Goal: Communication & Community: Answer question/provide support

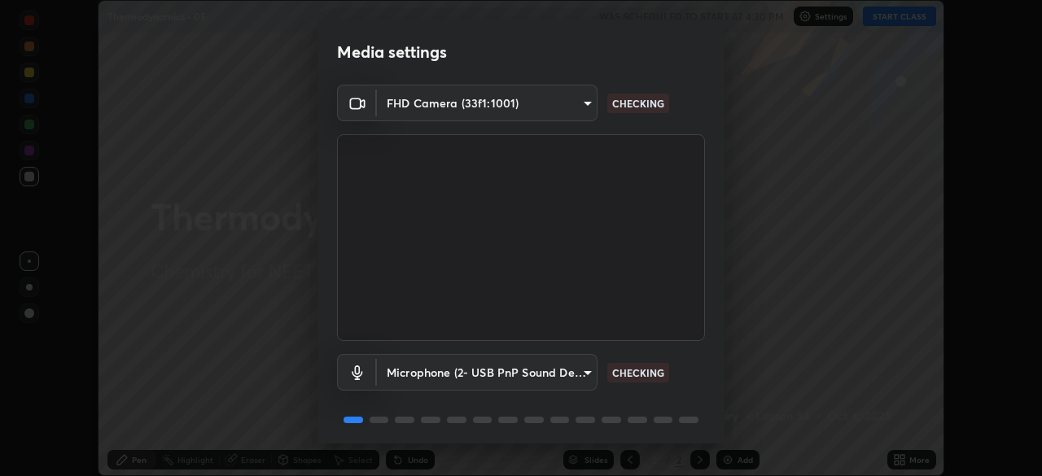
scroll to position [58, 0]
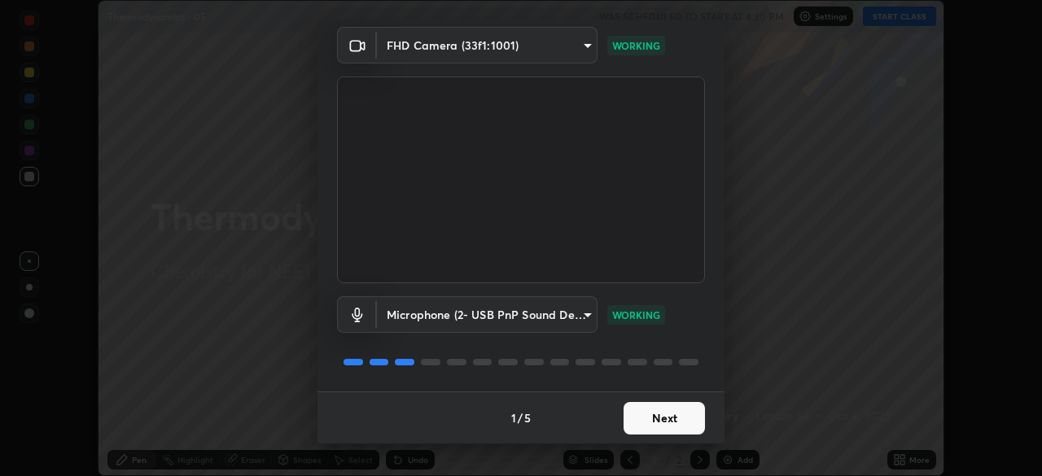
click at [678, 414] on button "Next" at bounding box center [663, 418] width 81 height 33
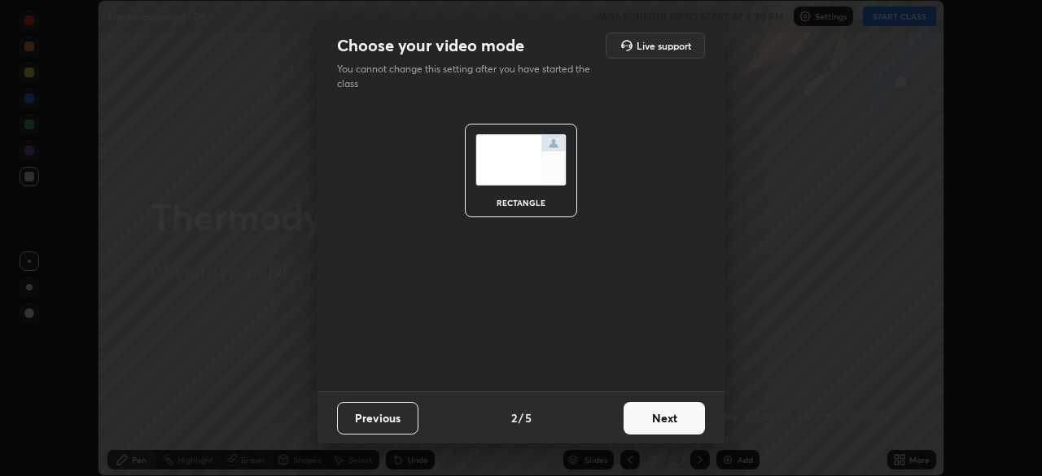
click at [679, 410] on button "Next" at bounding box center [663, 418] width 81 height 33
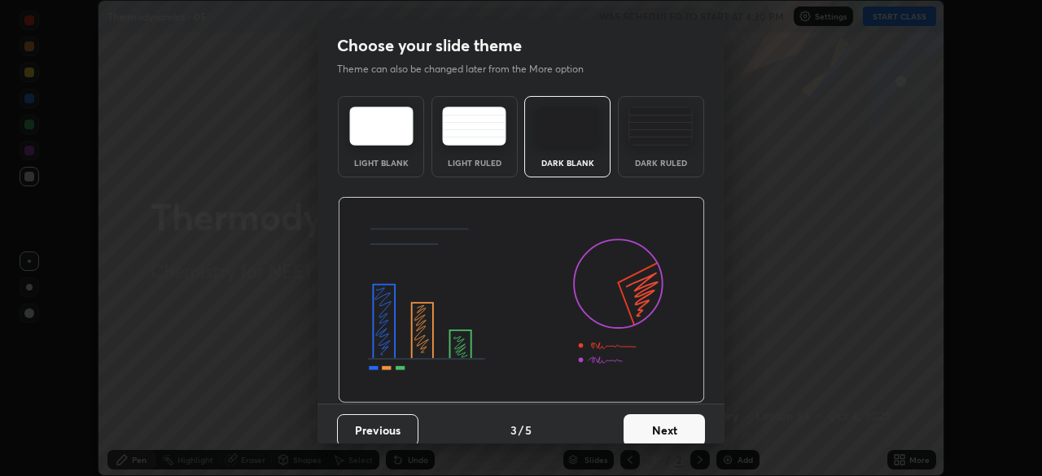
click at [678, 426] on button "Next" at bounding box center [663, 430] width 81 height 33
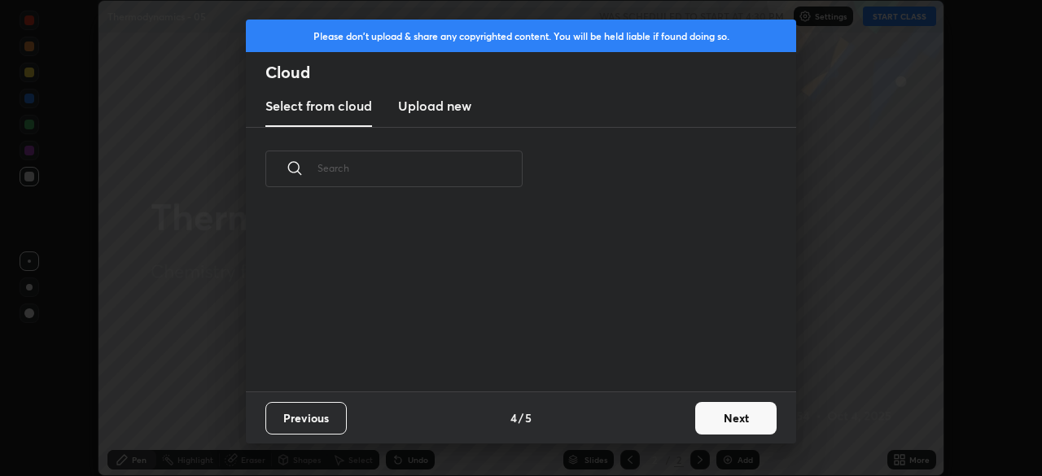
click at [723, 418] on button "Next" at bounding box center [735, 418] width 81 height 33
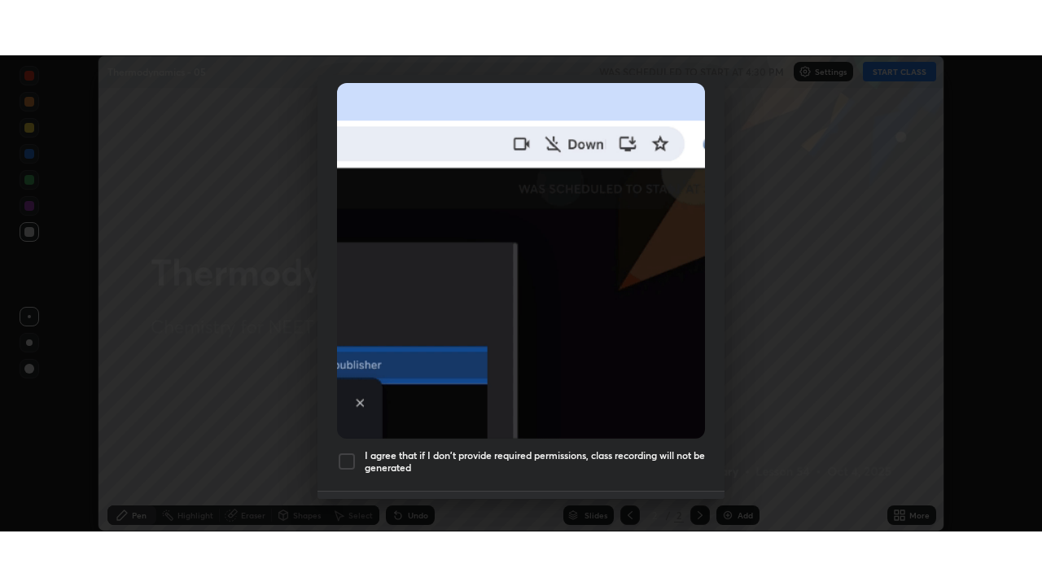
scroll to position [390, 0]
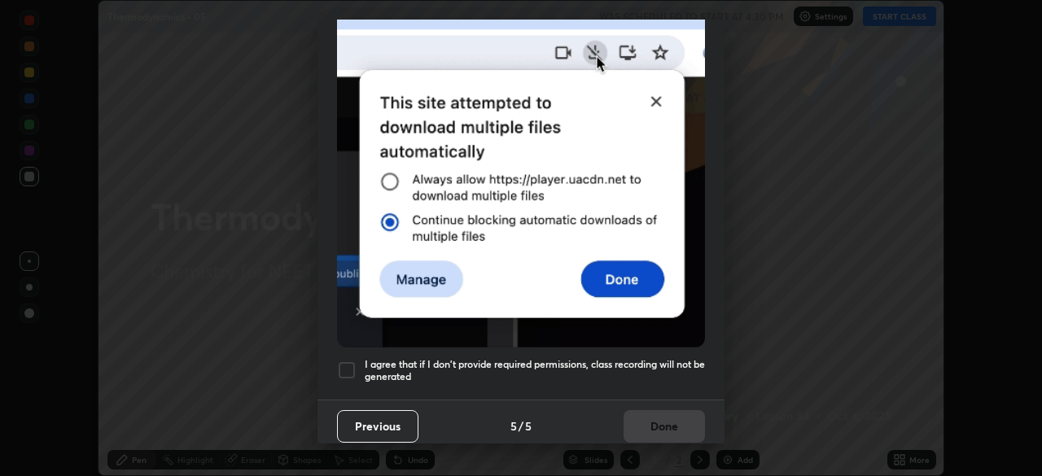
click at [343, 361] on div at bounding box center [347, 371] width 20 height 20
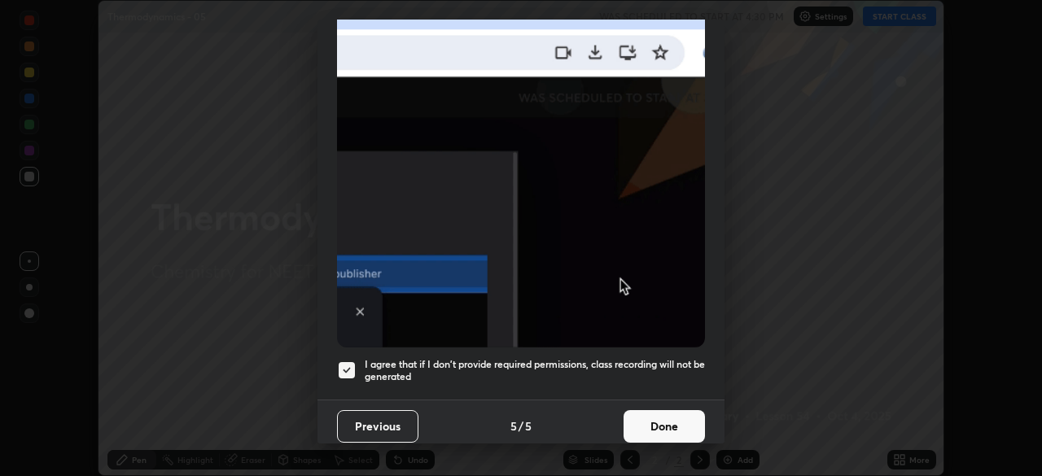
click at [668, 412] on button "Done" at bounding box center [663, 426] width 81 height 33
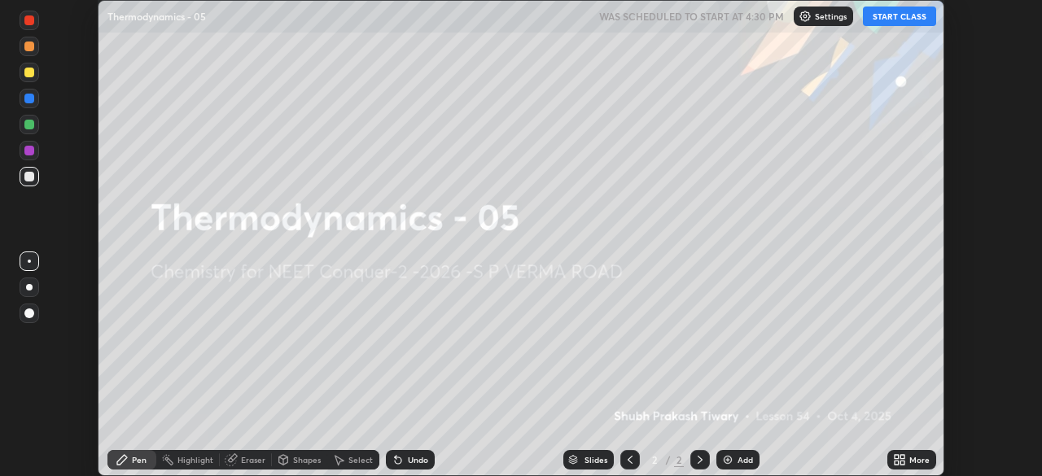
click at [914, 20] on button "START CLASS" at bounding box center [899, 17] width 73 height 20
click at [902, 456] on icon at bounding box center [902, 457] width 4 height 4
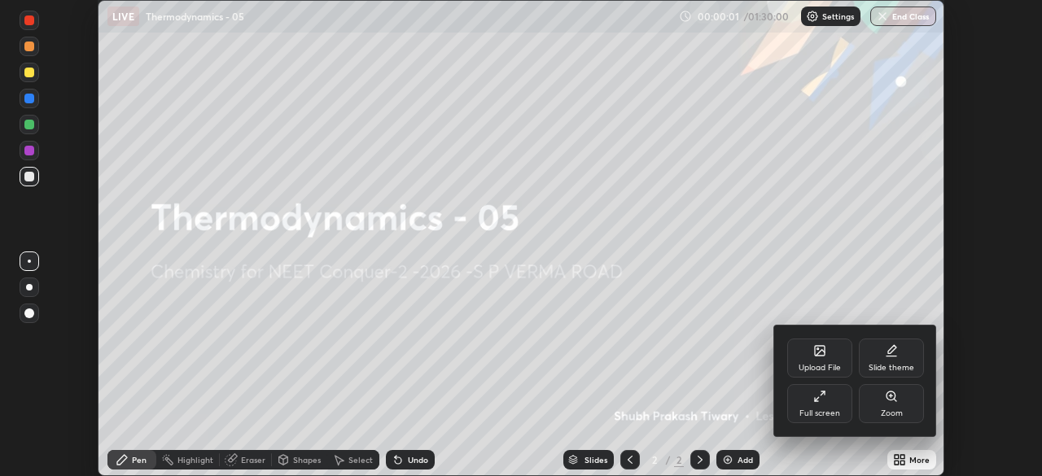
click at [833, 393] on div "Full screen" at bounding box center [819, 403] width 65 height 39
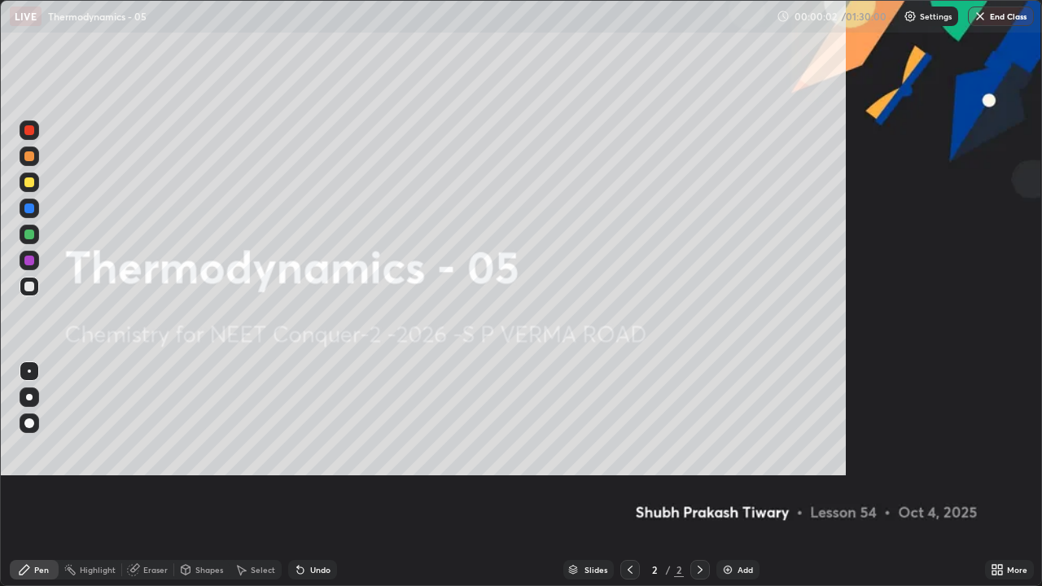
scroll to position [586, 1042]
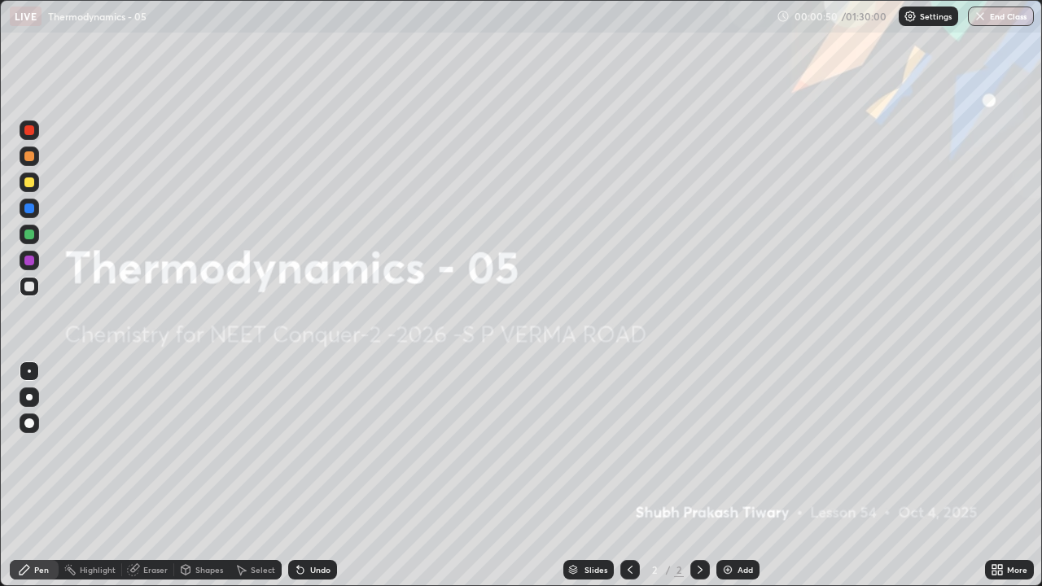
click at [739, 475] on div "Add" at bounding box center [744, 570] width 15 height 8
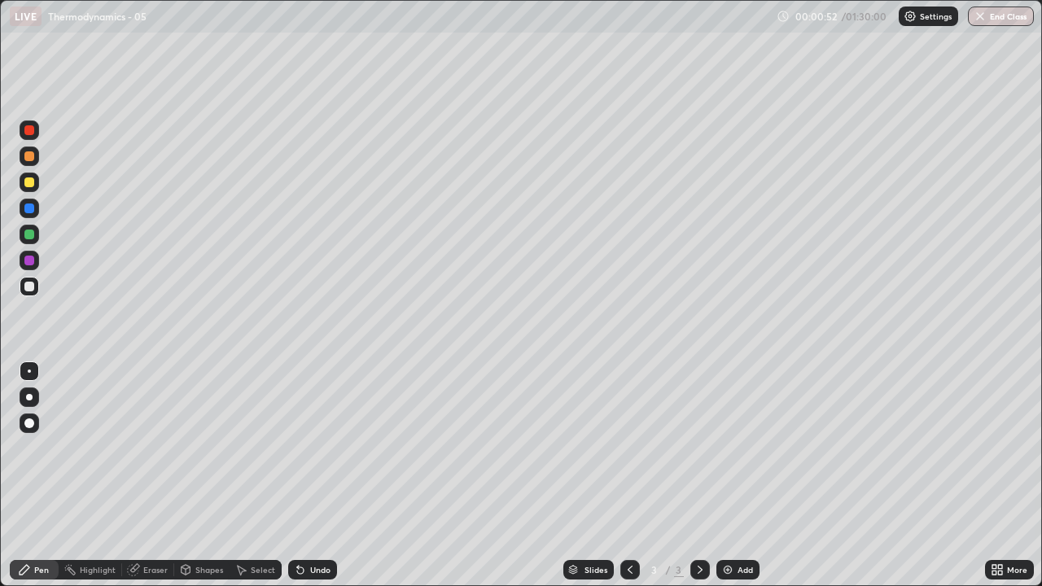
click at [38, 394] on div at bounding box center [30, 397] width 20 height 20
click at [35, 156] on div at bounding box center [30, 157] width 20 height 20
click at [37, 288] on div at bounding box center [30, 287] width 20 height 20
click at [30, 208] on div at bounding box center [29, 208] width 10 height 10
click at [322, 475] on div "Undo" at bounding box center [320, 570] width 20 height 8
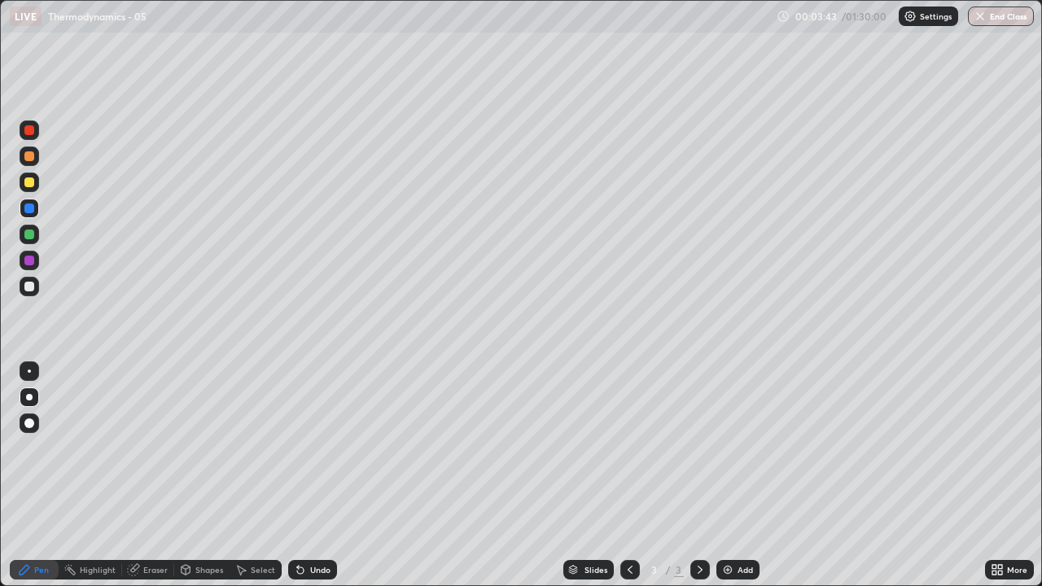
click at [317, 475] on div "Undo" at bounding box center [320, 570] width 20 height 8
click at [321, 475] on div "Undo" at bounding box center [312, 570] width 49 height 20
click at [30, 286] on div at bounding box center [29, 287] width 10 height 10
click at [37, 210] on div at bounding box center [30, 209] width 20 height 20
click at [30, 286] on div at bounding box center [29, 287] width 10 height 10
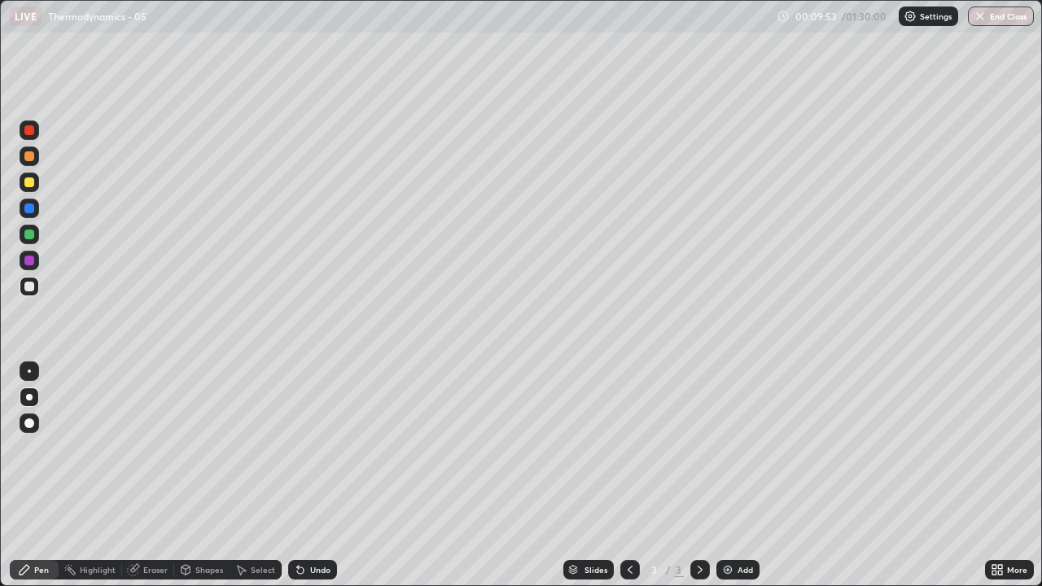
click at [32, 234] on div at bounding box center [29, 235] width 10 height 10
click at [726, 475] on div "Add" at bounding box center [737, 570] width 43 height 20
click at [31, 159] on div at bounding box center [29, 156] width 10 height 10
click at [35, 284] on div at bounding box center [30, 287] width 20 height 20
click at [36, 207] on div at bounding box center [30, 209] width 20 height 20
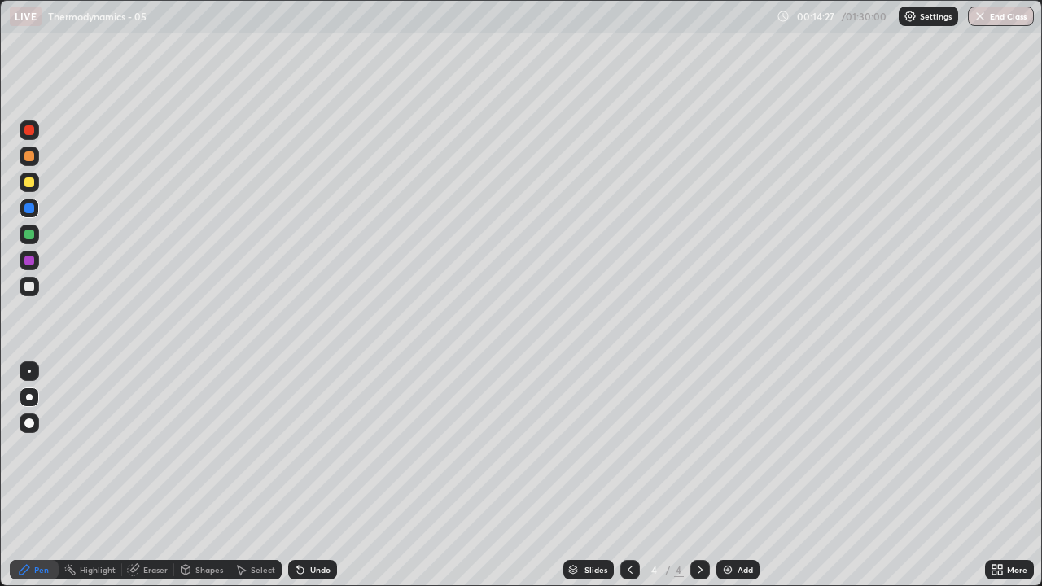
click at [33, 291] on div at bounding box center [30, 287] width 20 height 20
click at [326, 475] on div "Undo" at bounding box center [320, 570] width 20 height 8
click at [38, 233] on div at bounding box center [30, 235] width 20 height 20
click at [30, 286] on div at bounding box center [29, 287] width 10 height 10
click at [744, 475] on div "Add" at bounding box center [744, 570] width 15 height 8
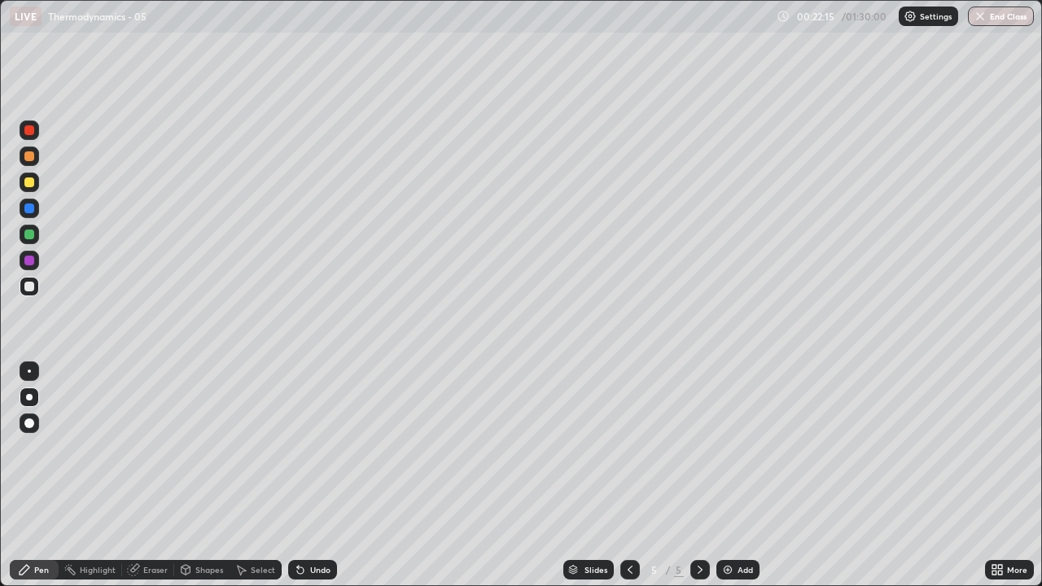
click at [324, 475] on div "Undo" at bounding box center [320, 570] width 20 height 8
click at [318, 475] on div "Undo" at bounding box center [320, 570] width 20 height 8
click at [319, 475] on div "Undo" at bounding box center [312, 570] width 49 height 20
click at [322, 475] on div "Undo" at bounding box center [312, 570] width 49 height 20
click at [323, 475] on div "Undo" at bounding box center [320, 570] width 20 height 8
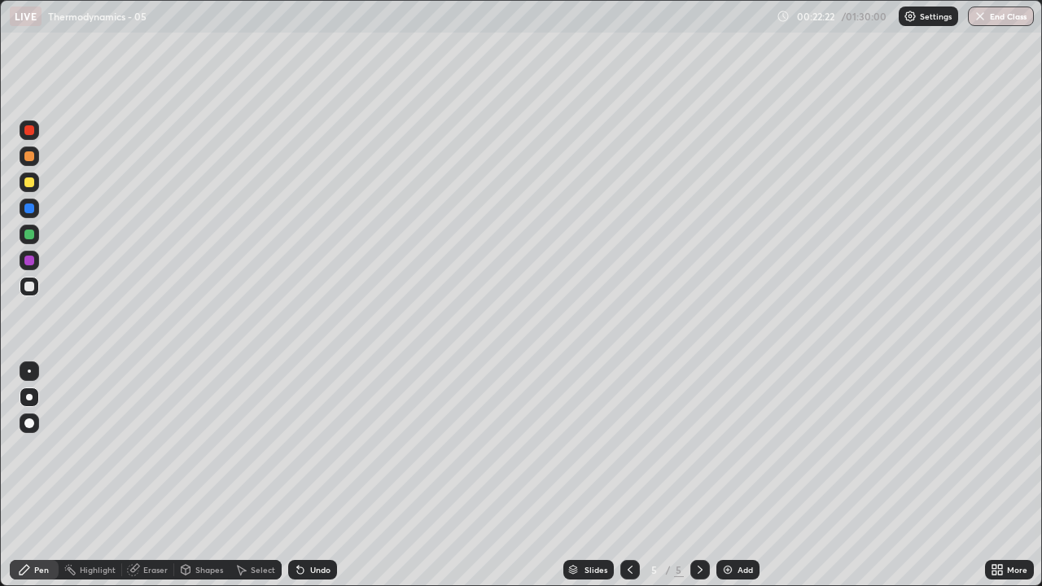
click at [318, 475] on div "Undo" at bounding box center [320, 570] width 20 height 8
click at [319, 475] on div "Undo" at bounding box center [312, 570] width 49 height 20
click at [329, 475] on div "Undo" at bounding box center [312, 570] width 49 height 20
click at [328, 475] on div "Undo" at bounding box center [320, 570] width 20 height 8
click at [739, 475] on div "Add" at bounding box center [744, 570] width 15 height 8
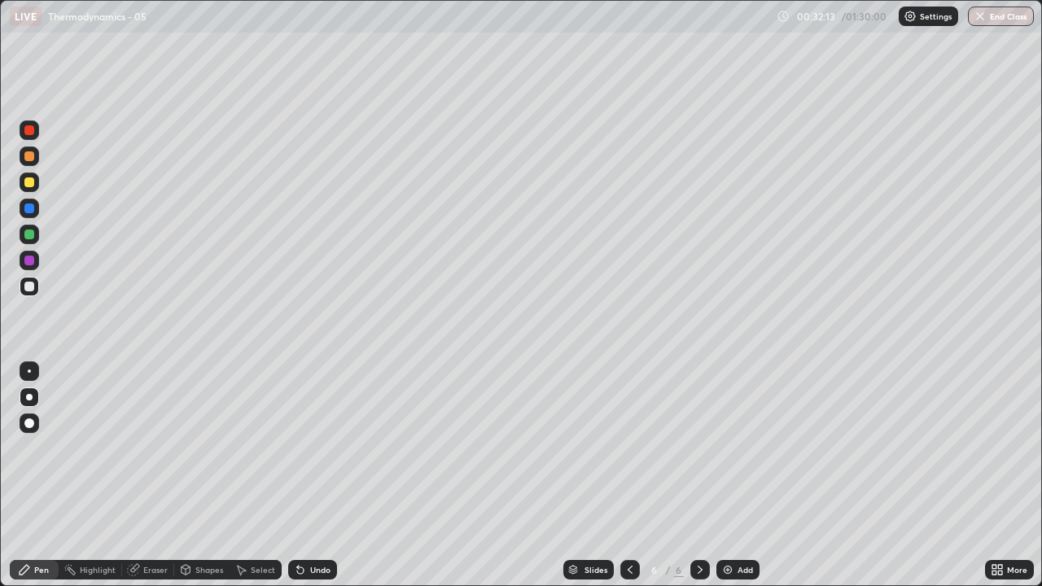
click at [31, 182] on div at bounding box center [29, 182] width 10 height 10
click at [33, 238] on div at bounding box center [29, 235] width 10 height 10
click at [744, 475] on div "Add" at bounding box center [744, 570] width 15 height 8
click at [29, 158] on div at bounding box center [29, 156] width 10 height 10
click at [33, 290] on div at bounding box center [29, 287] width 10 height 10
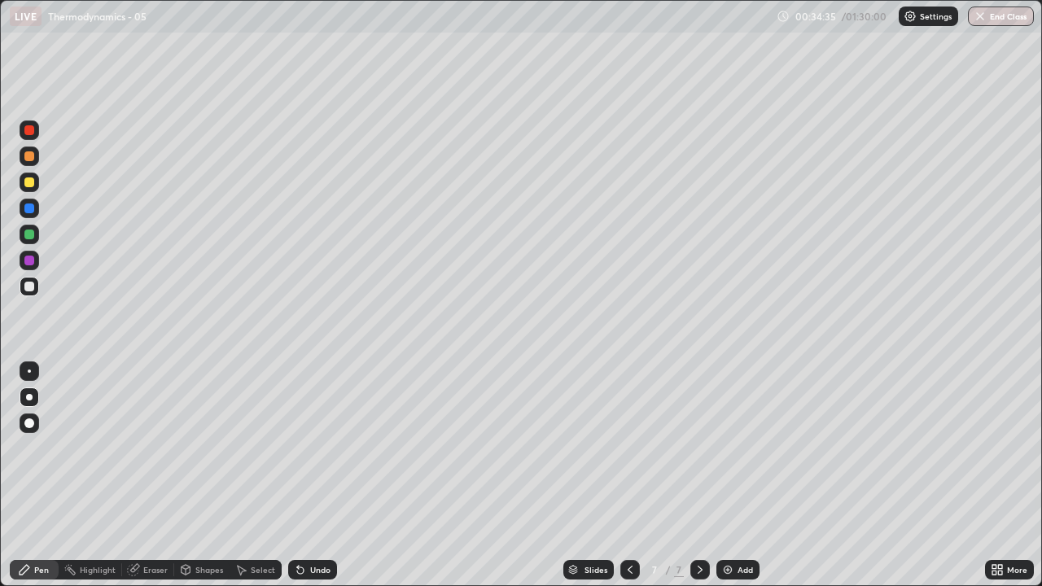
click at [33, 162] on div at bounding box center [30, 157] width 20 height 20
click at [30, 286] on div at bounding box center [29, 287] width 10 height 10
click at [35, 212] on div at bounding box center [30, 209] width 20 height 20
click at [36, 291] on div at bounding box center [30, 287] width 20 height 20
click at [737, 475] on div "Add" at bounding box center [744, 570] width 15 height 8
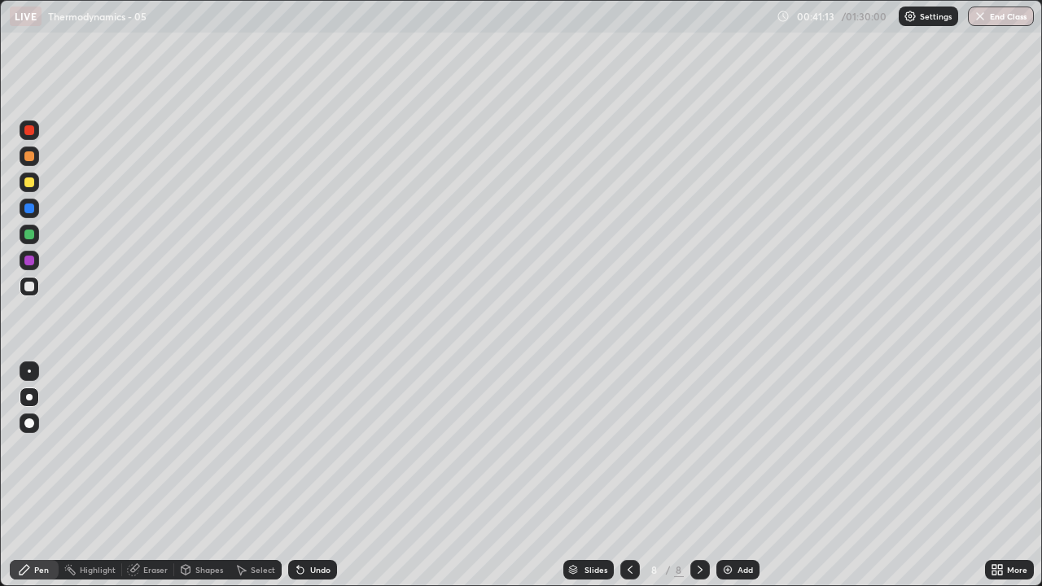
click at [630, 475] on icon at bounding box center [629, 569] width 13 height 13
click at [30, 260] on div at bounding box center [29, 261] width 10 height 10
click at [734, 475] on div "Add" at bounding box center [737, 570] width 43 height 20
click at [28, 157] on div at bounding box center [29, 156] width 10 height 10
click at [30, 286] on div at bounding box center [29, 287] width 10 height 10
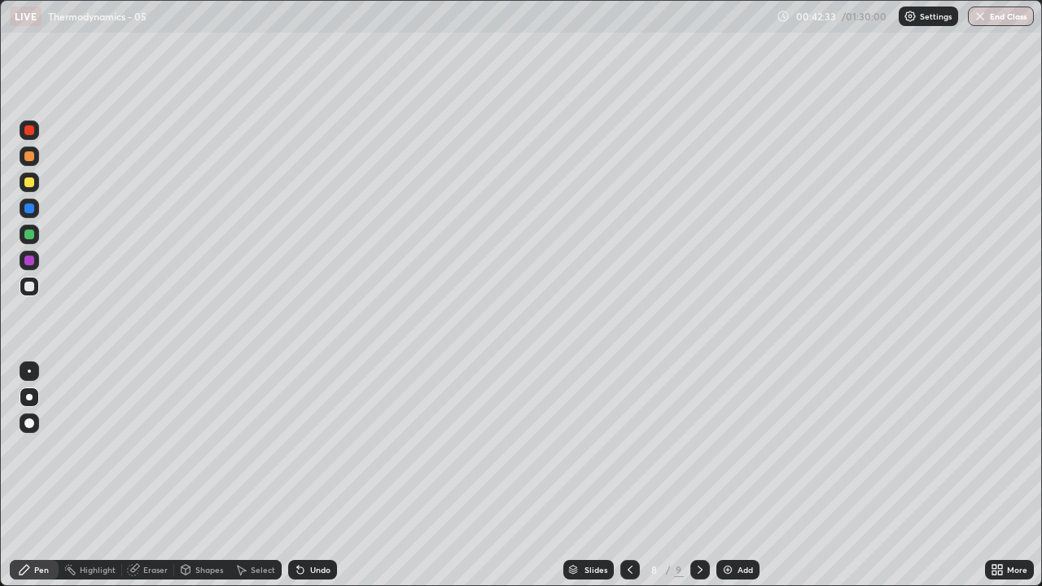
click at [320, 475] on div "Undo" at bounding box center [320, 570] width 20 height 8
click at [319, 475] on div "Undo" at bounding box center [312, 570] width 49 height 20
click at [325, 475] on div "Undo" at bounding box center [312, 570] width 49 height 20
click at [324, 475] on div "Undo" at bounding box center [312, 570] width 49 height 20
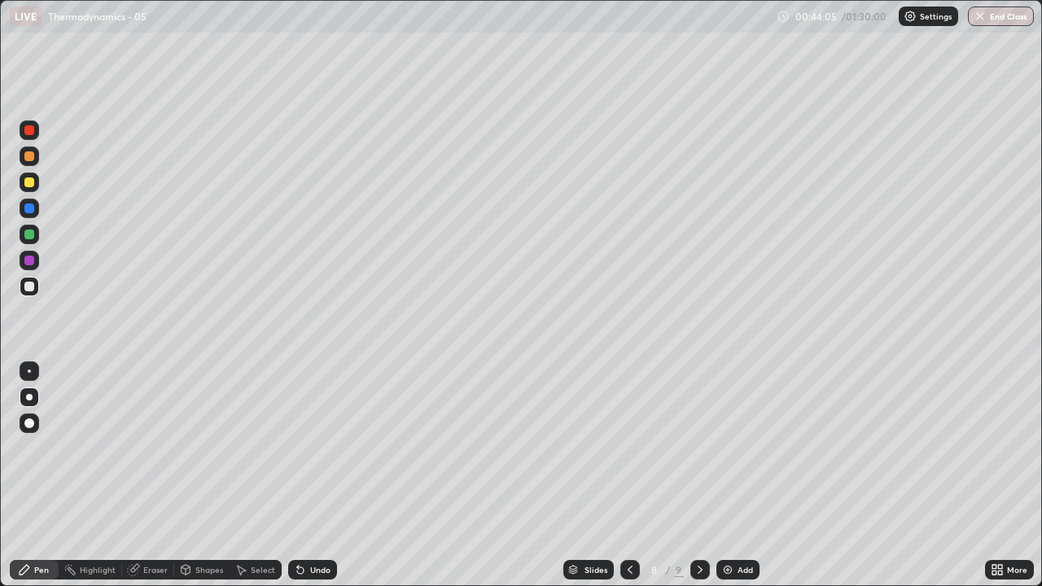
click at [321, 475] on div "Undo" at bounding box center [320, 570] width 20 height 8
click at [323, 475] on div "Undo" at bounding box center [320, 570] width 20 height 8
click at [35, 187] on div at bounding box center [30, 183] width 20 height 20
click at [35, 233] on div at bounding box center [30, 235] width 20 height 20
click at [36, 132] on div at bounding box center [30, 130] width 20 height 20
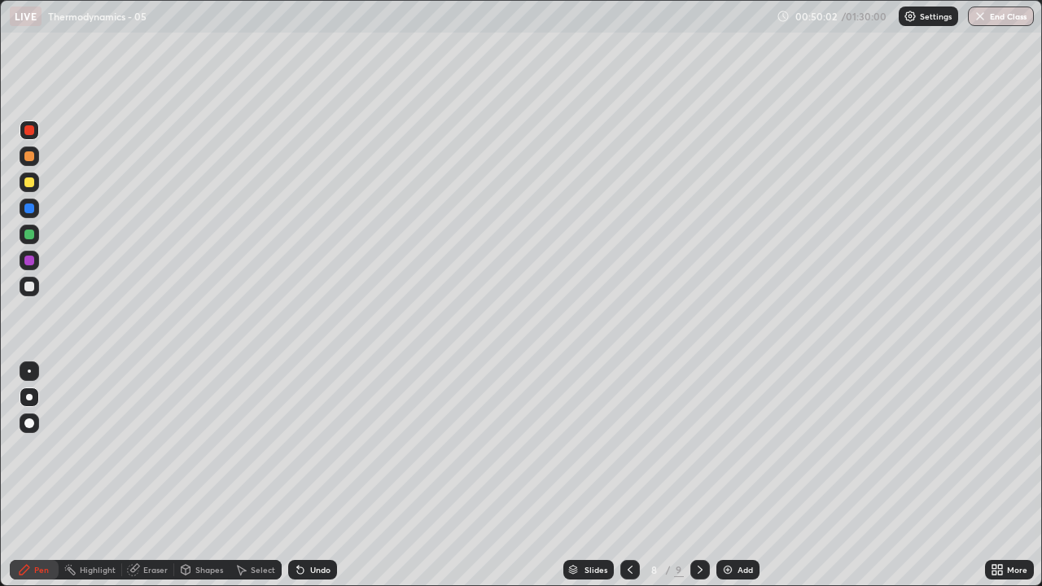
click at [320, 475] on div "Undo" at bounding box center [320, 570] width 20 height 8
click at [323, 475] on div "Undo" at bounding box center [320, 570] width 20 height 8
click at [324, 475] on div "Undo" at bounding box center [320, 570] width 20 height 8
click at [746, 475] on div "Add" at bounding box center [744, 570] width 15 height 8
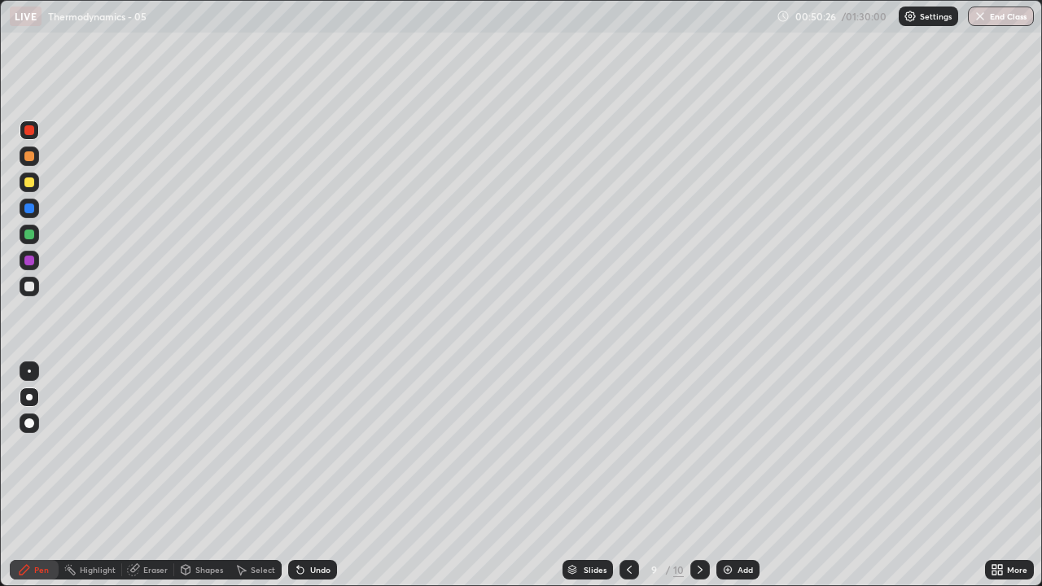
click at [32, 291] on div at bounding box center [29, 287] width 10 height 10
click at [34, 214] on div at bounding box center [30, 209] width 20 height 20
click at [33, 285] on div at bounding box center [29, 287] width 10 height 10
click at [164, 475] on div "Eraser" at bounding box center [155, 570] width 24 height 8
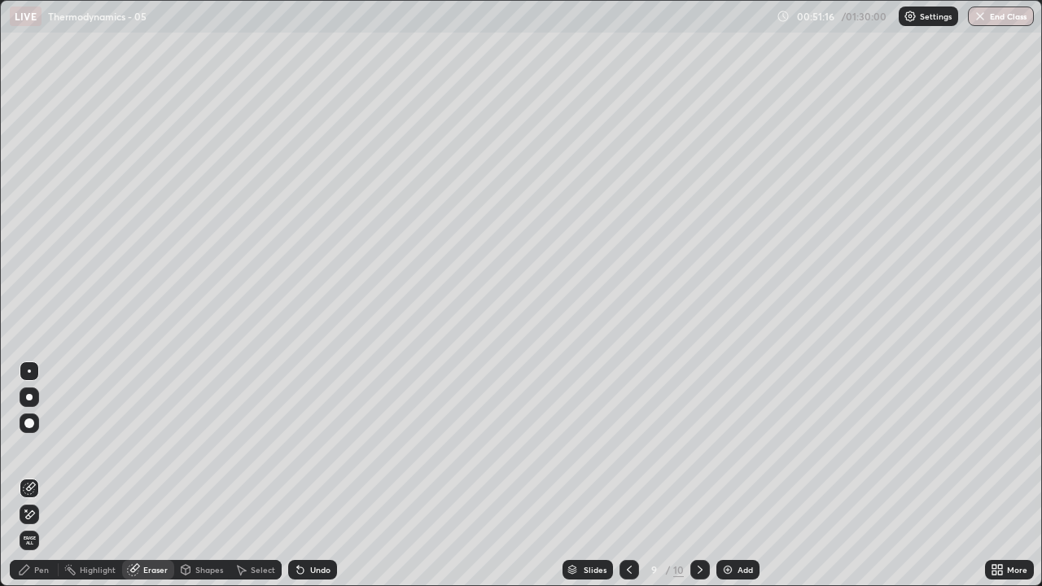
click at [46, 475] on div "Pen" at bounding box center [41, 570] width 15 height 8
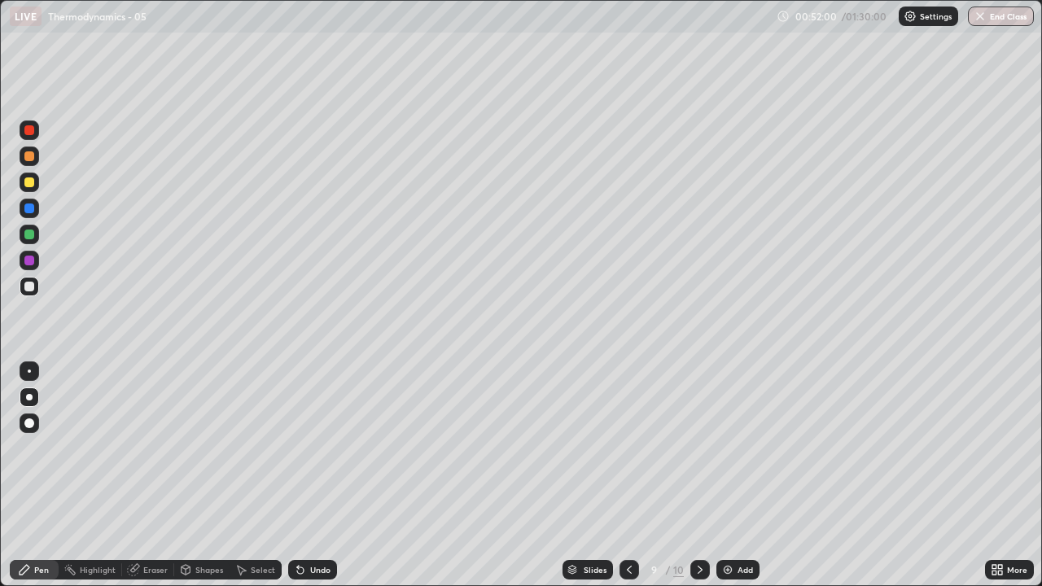
click at [37, 236] on div at bounding box center [30, 235] width 20 height 20
click at [37, 210] on div at bounding box center [30, 209] width 20 height 20
click at [29, 286] on div at bounding box center [29, 287] width 10 height 10
click at [326, 475] on div "Undo" at bounding box center [312, 570] width 49 height 20
click at [36, 188] on div at bounding box center [30, 183] width 20 height 20
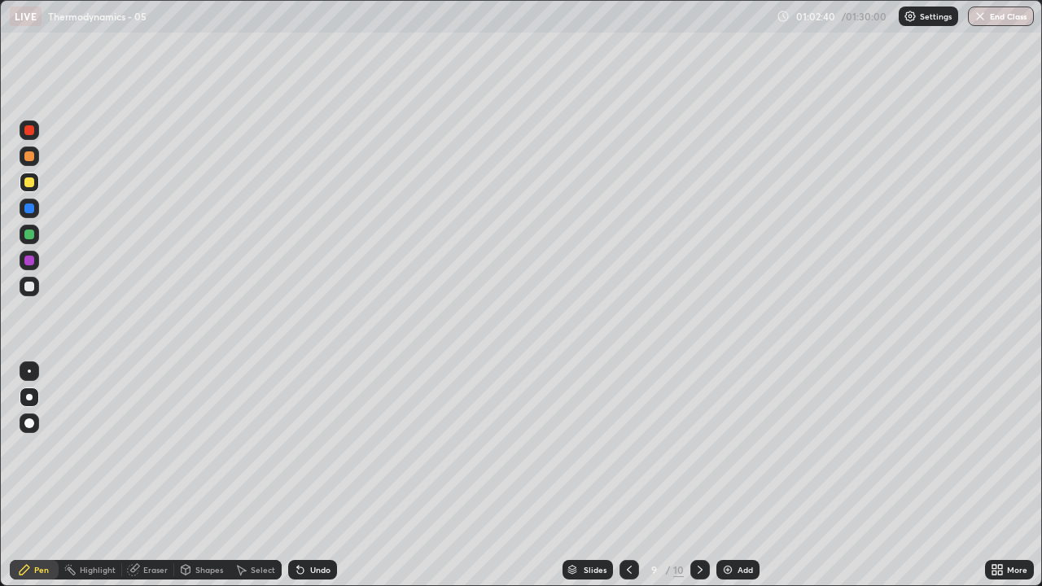
click at [750, 475] on div "Add" at bounding box center [744, 570] width 15 height 8
click at [30, 156] on div at bounding box center [29, 156] width 10 height 10
click at [321, 475] on div "Undo" at bounding box center [312, 570] width 49 height 20
click at [316, 475] on div "Undo" at bounding box center [320, 570] width 20 height 8
click at [312, 475] on div "Undo" at bounding box center [312, 570] width 49 height 20
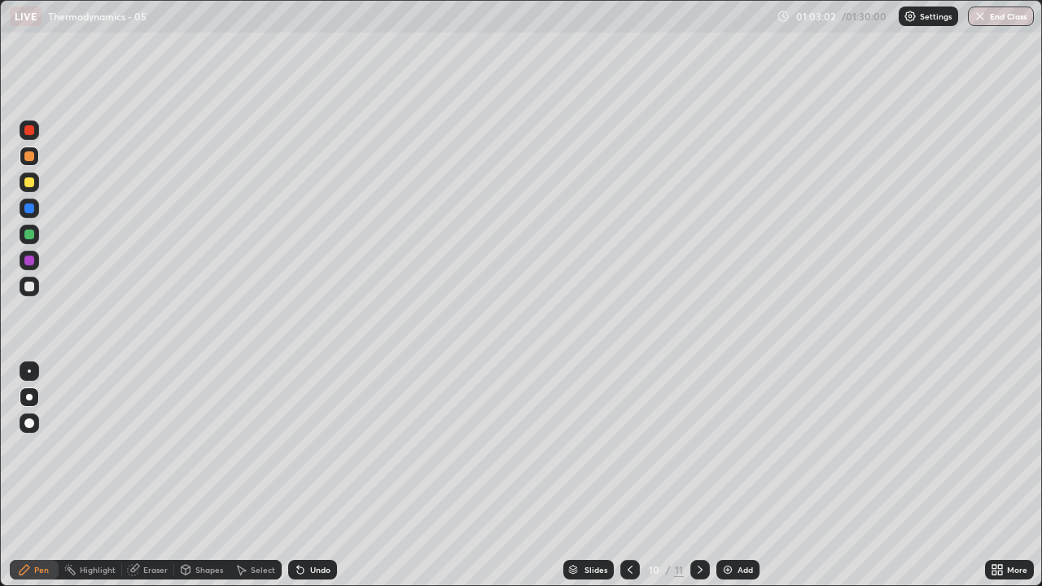
click at [33, 286] on div at bounding box center [29, 287] width 10 height 10
click at [623, 475] on icon at bounding box center [629, 569] width 13 height 13
click at [695, 475] on icon at bounding box center [699, 569] width 13 height 13
click at [155, 475] on div "Eraser" at bounding box center [148, 570] width 52 height 20
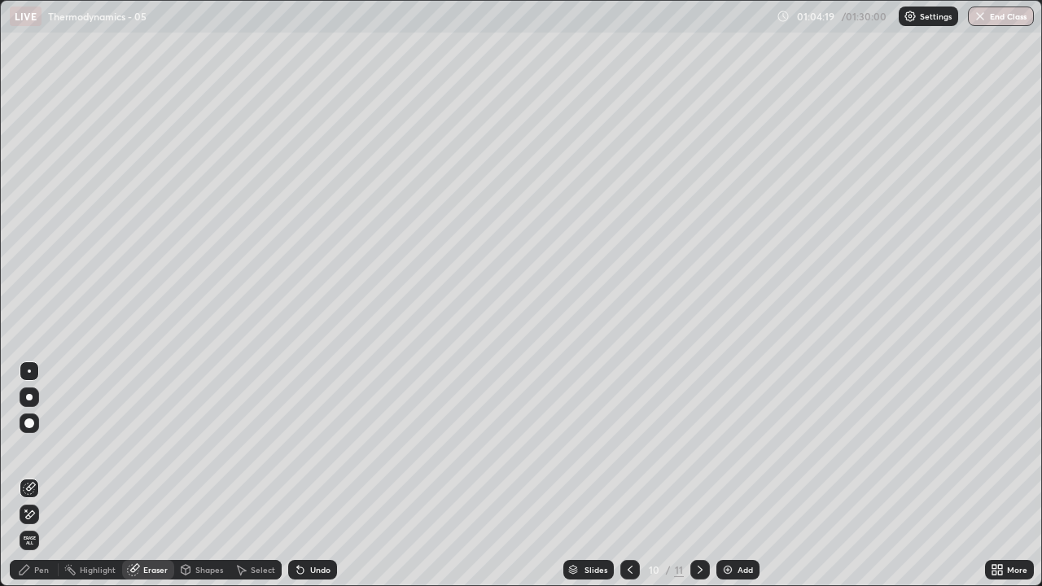
click at [55, 475] on div "Pen" at bounding box center [34, 570] width 49 height 20
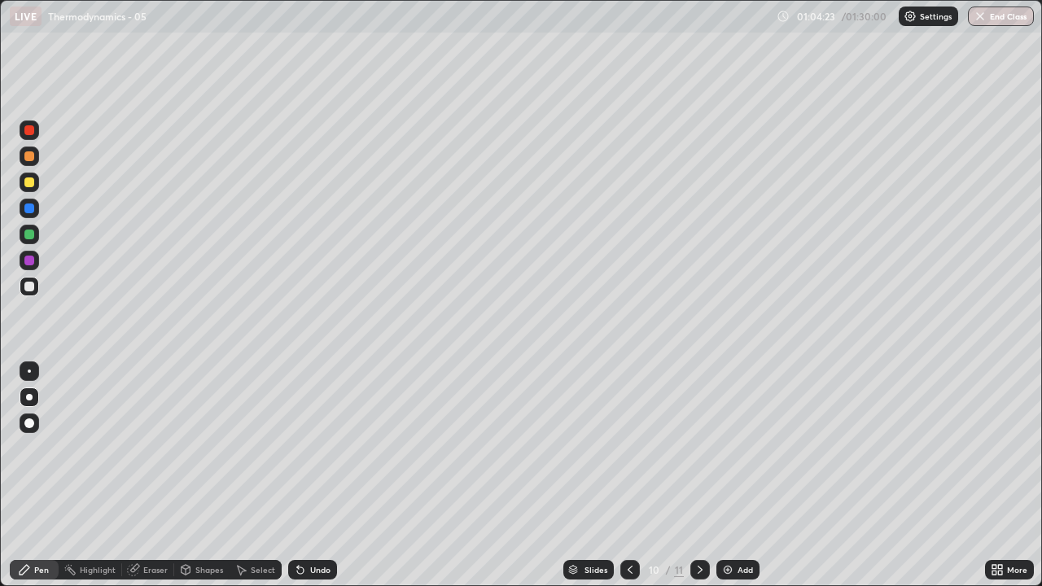
click at [35, 210] on div at bounding box center [30, 209] width 20 height 20
click at [30, 184] on div at bounding box center [29, 182] width 10 height 10
click at [737, 475] on div "Add" at bounding box center [737, 570] width 43 height 20
click at [32, 157] on div at bounding box center [29, 156] width 10 height 10
click at [628, 475] on icon at bounding box center [629, 569] width 13 height 13
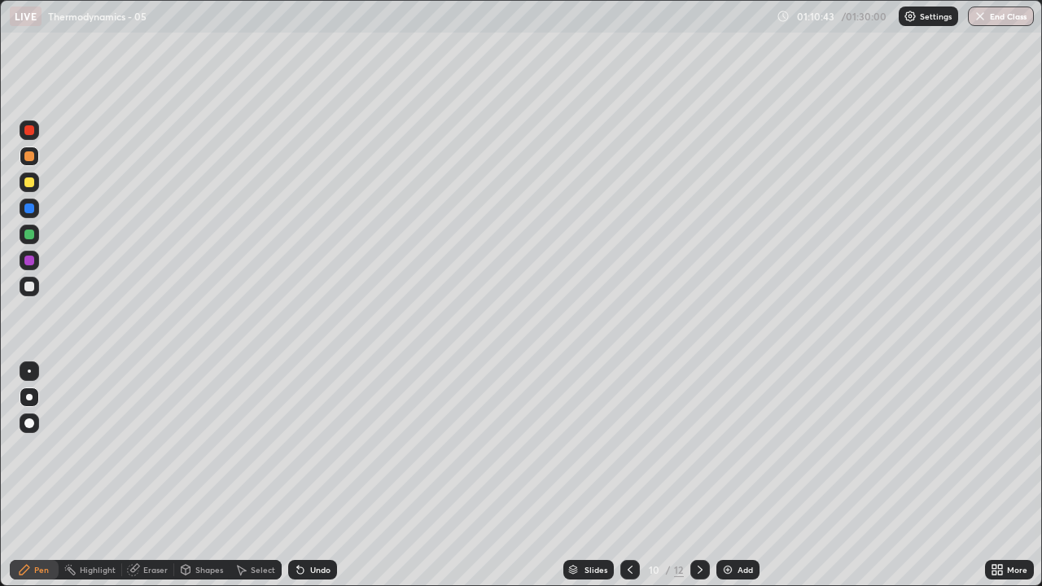
click at [628, 475] on icon at bounding box center [629, 569] width 13 height 13
click at [706, 475] on div at bounding box center [700, 570] width 20 height 20
click at [698, 475] on icon at bounding box center [699, 569] width 13 height 13
click at [31, 288] on div at bounding box center [29, 287] width 10 height 10
click at [31, 158] on div at bounding box center [29, 156] width 10 height 10
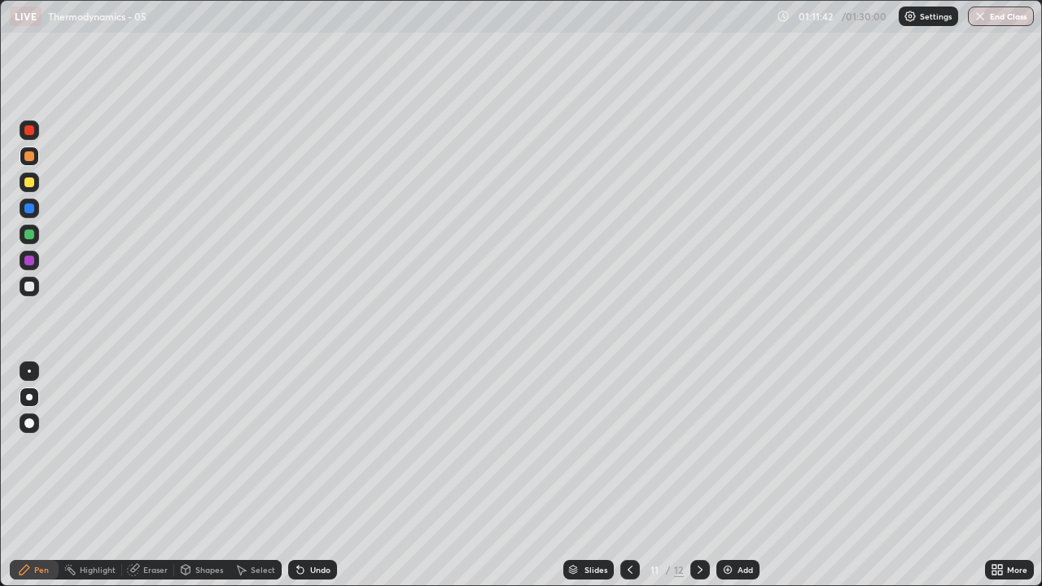
click at [35, 291] on div at bounding box center [30, 287] width 20 height 20
click at [741, 475] on div "Add" at bounding box center [744, 570] width 15 height 8
click at [37, 160] on div at bounding box center [30, 157] width 20 height 20
click at [32, 280] on div at bounding box center [30, 287] width 20 height 20
click at [28, 208] on div at bounding box center [29, 208] width 10 height 10
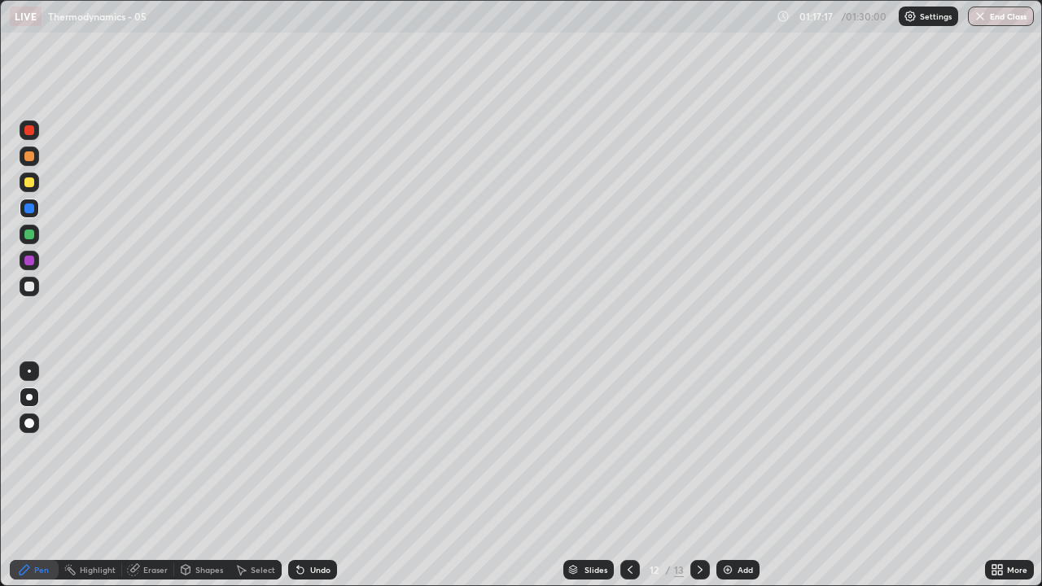
click at [31, 263] on div at bounding box center [29, 261] width 10 height 10
click at [29, 287] on div at bounding box center [29, 287] width 10 height 10
click at [32, 234] on div at bounding box center [29, 235] width 10 height 10
click at [729, 475] on img at bounding box center [727, 569] width 13 height 13
click at [35, 162] on div at bounding box center [30, 157] width 20 height 20
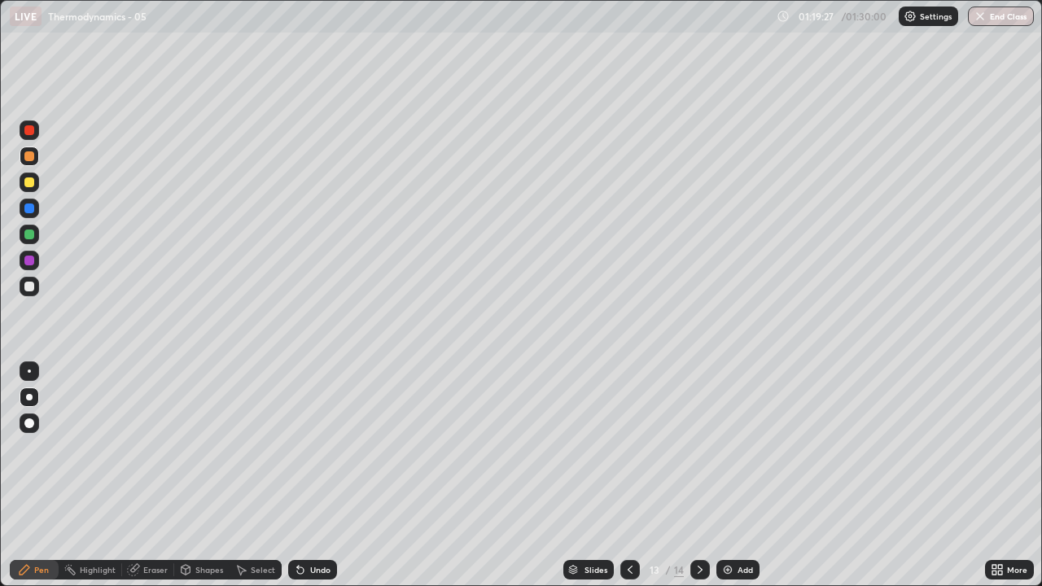
click at [165, 475] on div "Eraser" at bounding box center [155, 570] width 24 height 8
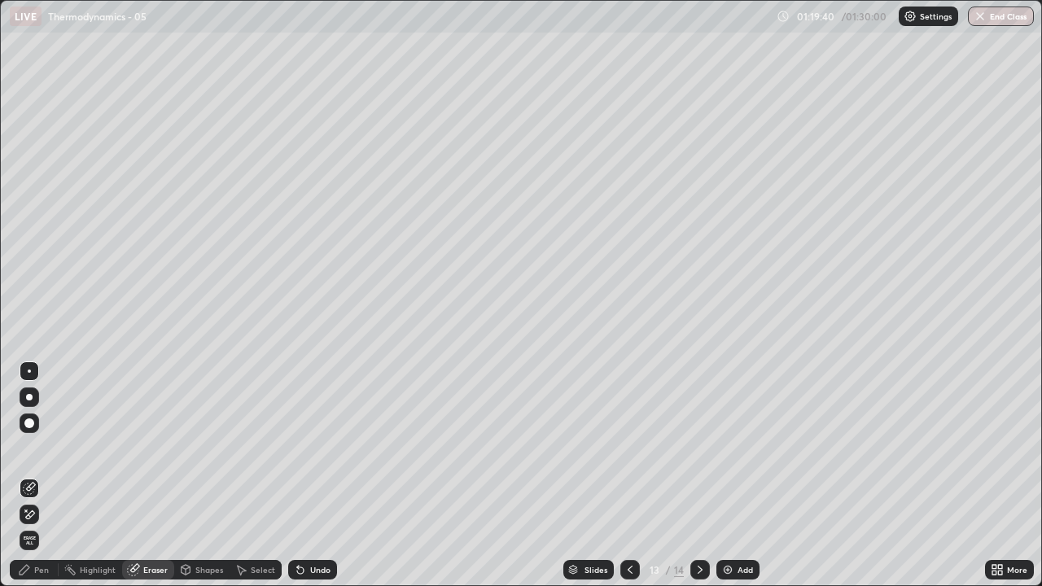
click at [45, 475] on div "Pen" at bounding box center [41, 570] width 15 height 8
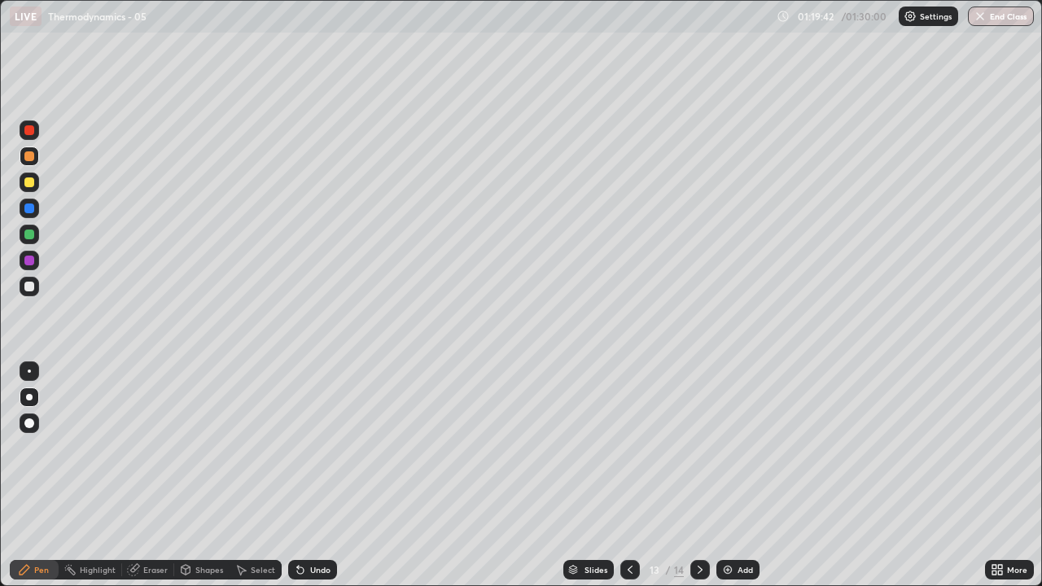
click at [33, 160] on div at bounding box center [30, 157] width 20 height 20
click at [29, 289] on div at bounding box center [29, 287] width 10 height 10
click at [316, 475] on div "Undo" at bounding box center [320, 570] width 20 height 8
click at [317, 475] on div "Undo" at bounding box center [320, 570] width 20 height 8
click at [326, 475] on div "Undo" at bounding box center [320, 570] width 20 height 8
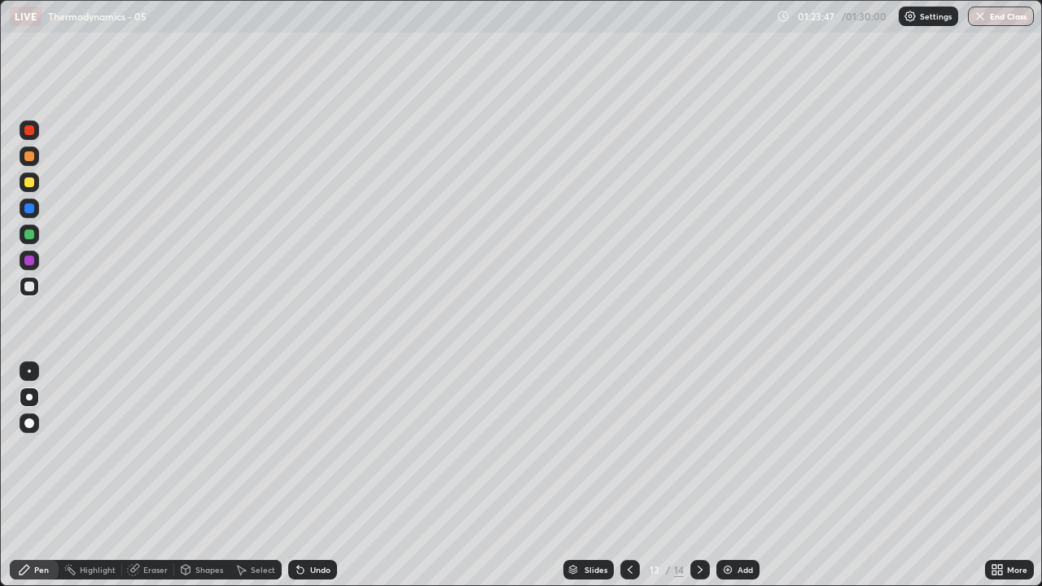
click at [1007, 11] on button "End Class" at bounding box center [1001, 17] width 66 height 20
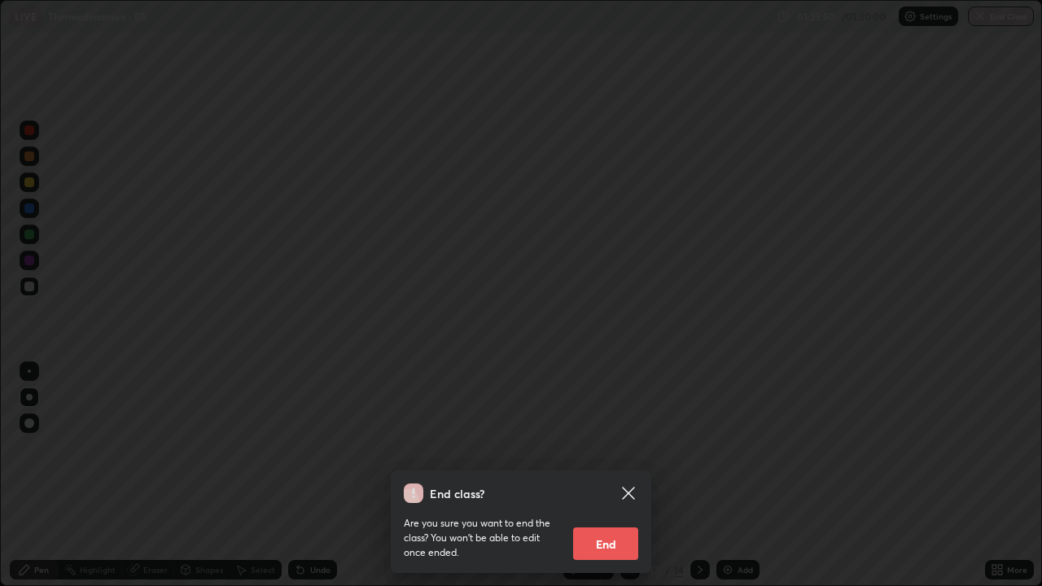
click at [606, 475] on button "End" at bounding box center [605, 543] width 65 height 33
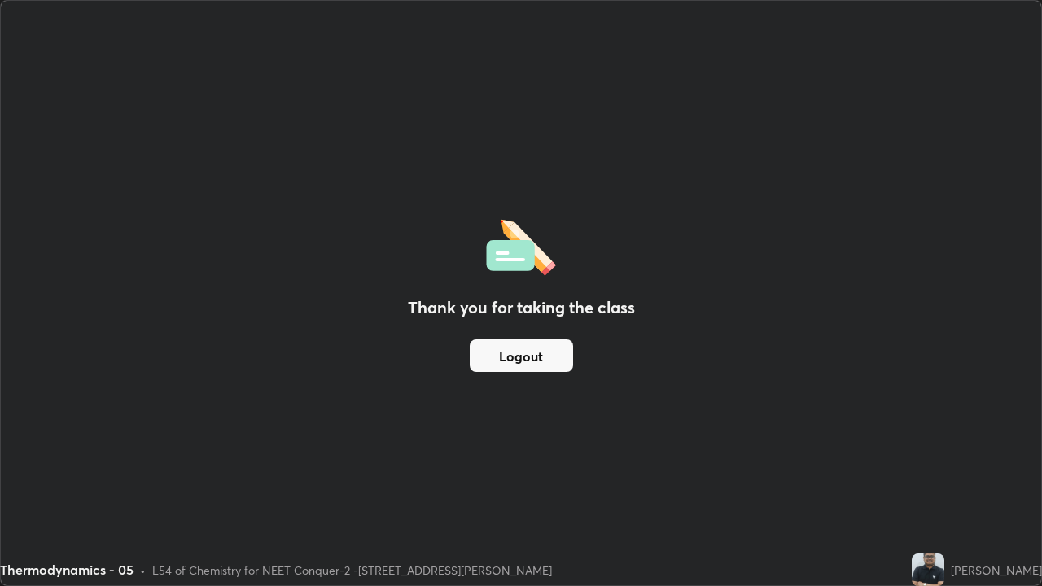
click at [523, 354] on button "Logout" at bounding box center [521, 355] width 103 height 33
click at [520, 348] on button "Logout" at bounding box center [521, 355] width 103 height 33
